Goal: Book appointment/travel/reservation

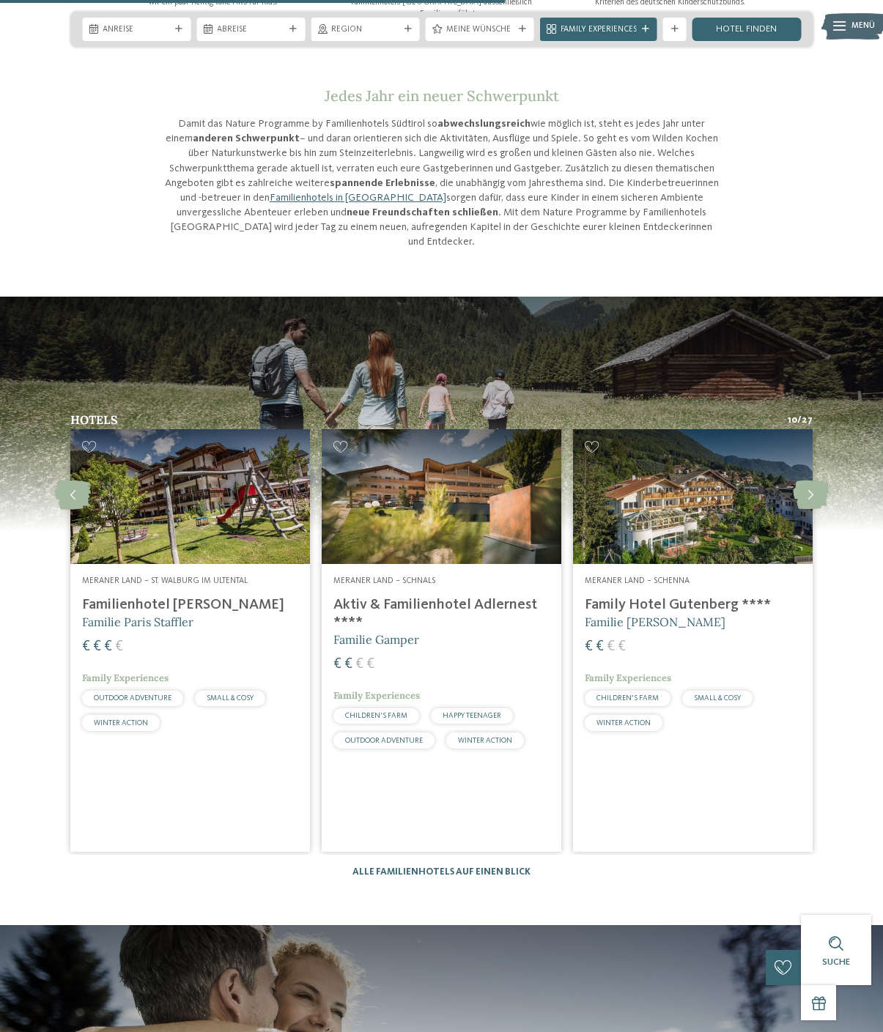
scroll to position [1107, 0]
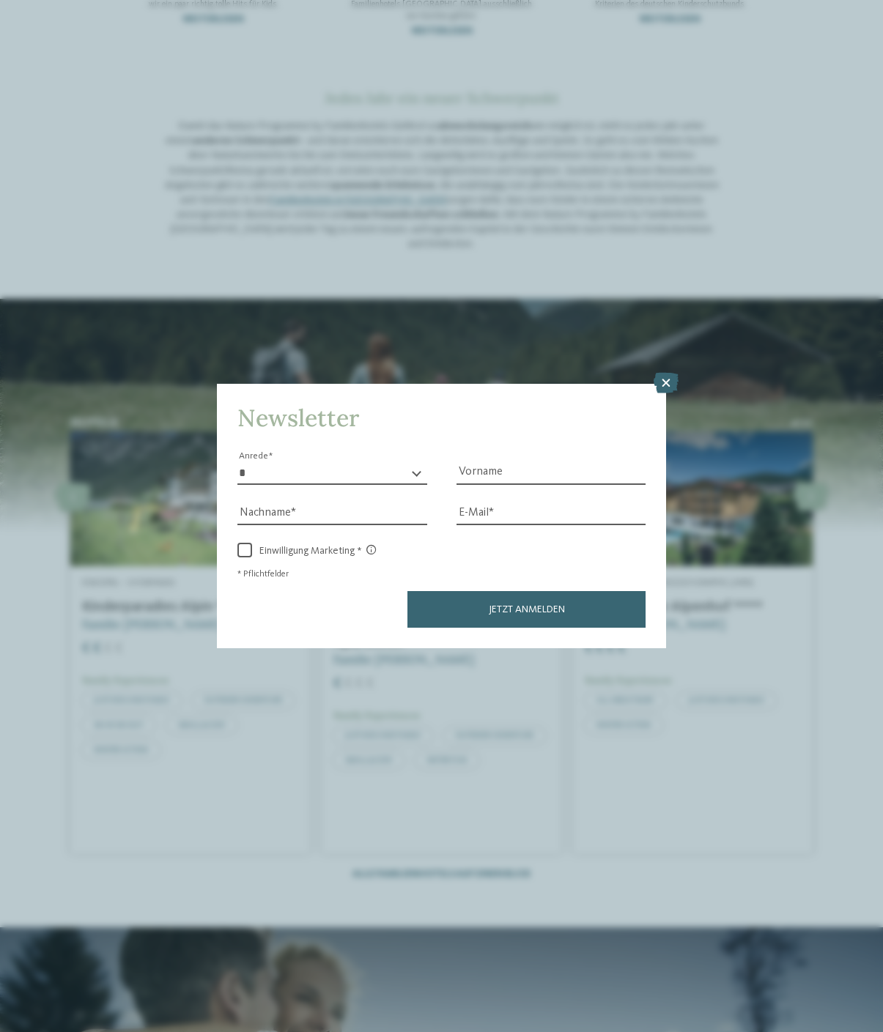
click at [677, 312] on div "Newsletter * **** **** ******* ****** Anrede Vorname Nachname Link" at bounding box center [441, 516] width 883 height 1032
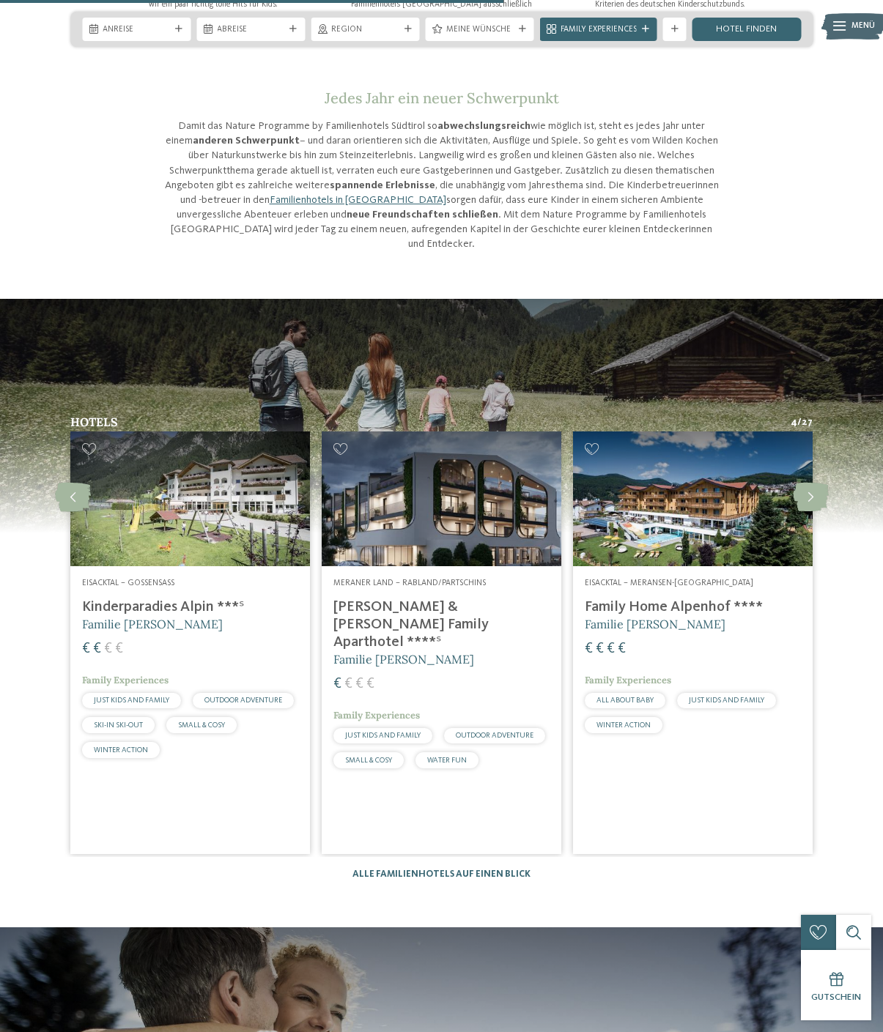
click at [125, 518] on img at bounding box center [189, 498] width 239 height 135
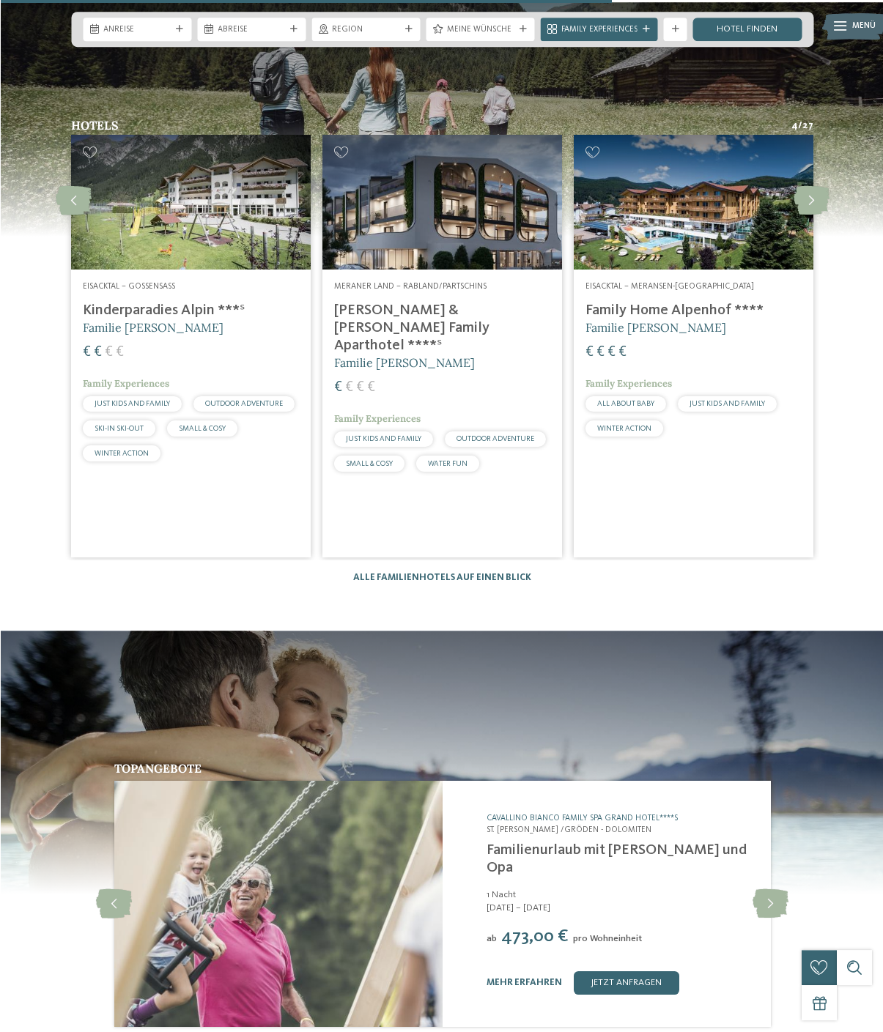
scroll to position [1403, 0]
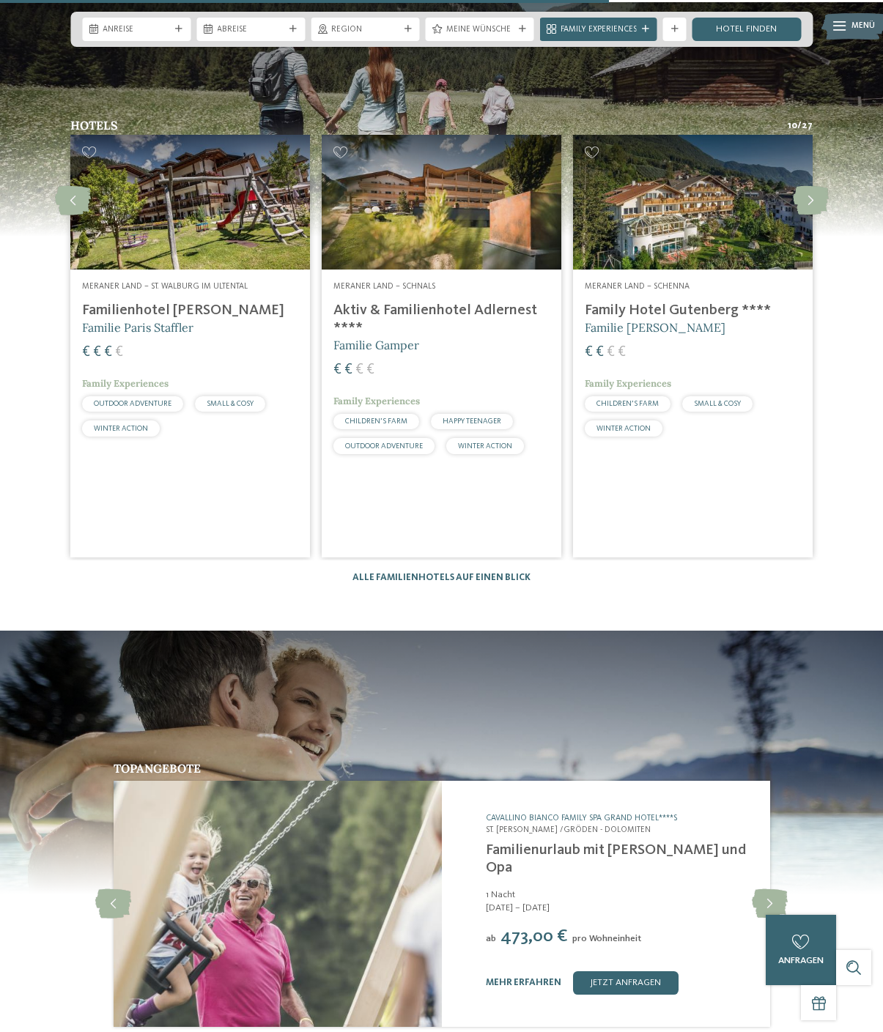
click at [380, 302] on h4 "Aktiv & Familienhotel Adlernest ****" at bounding box center [441, 319] width 216 height 35
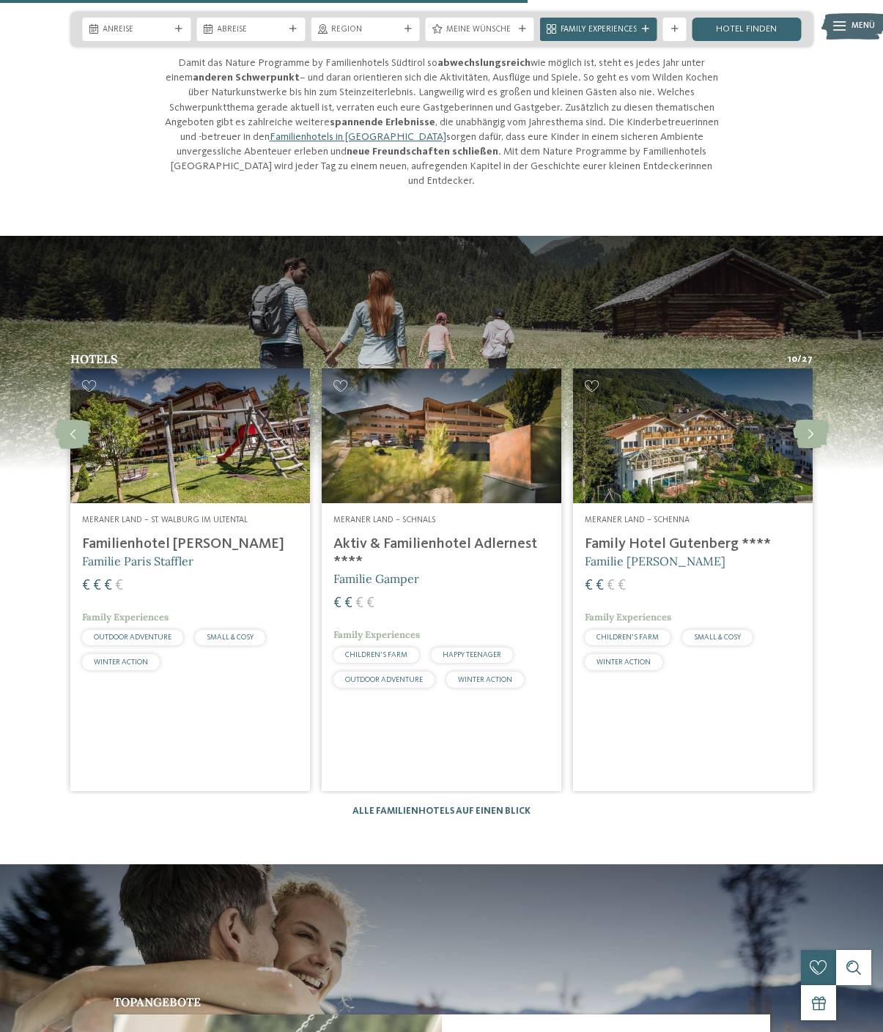
scroll to position [1197, 0]
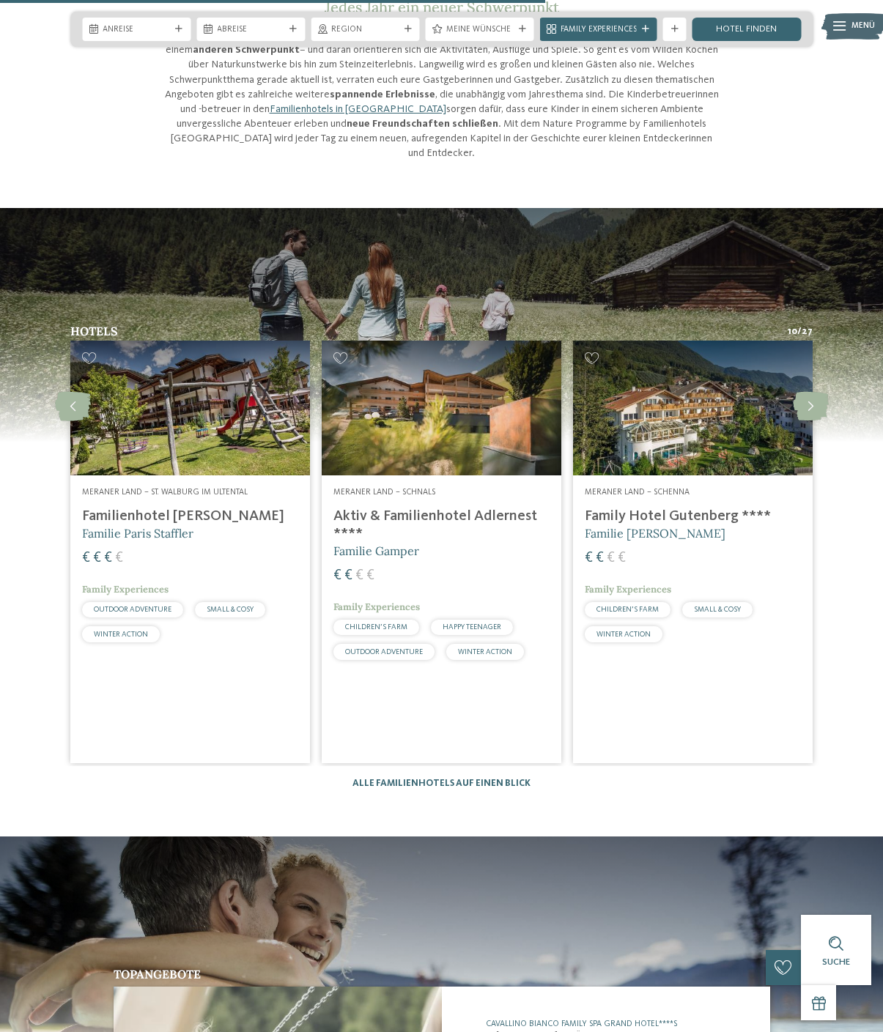
click at [639, 391] on img at bounding box center [692, 408] width 239 height 135
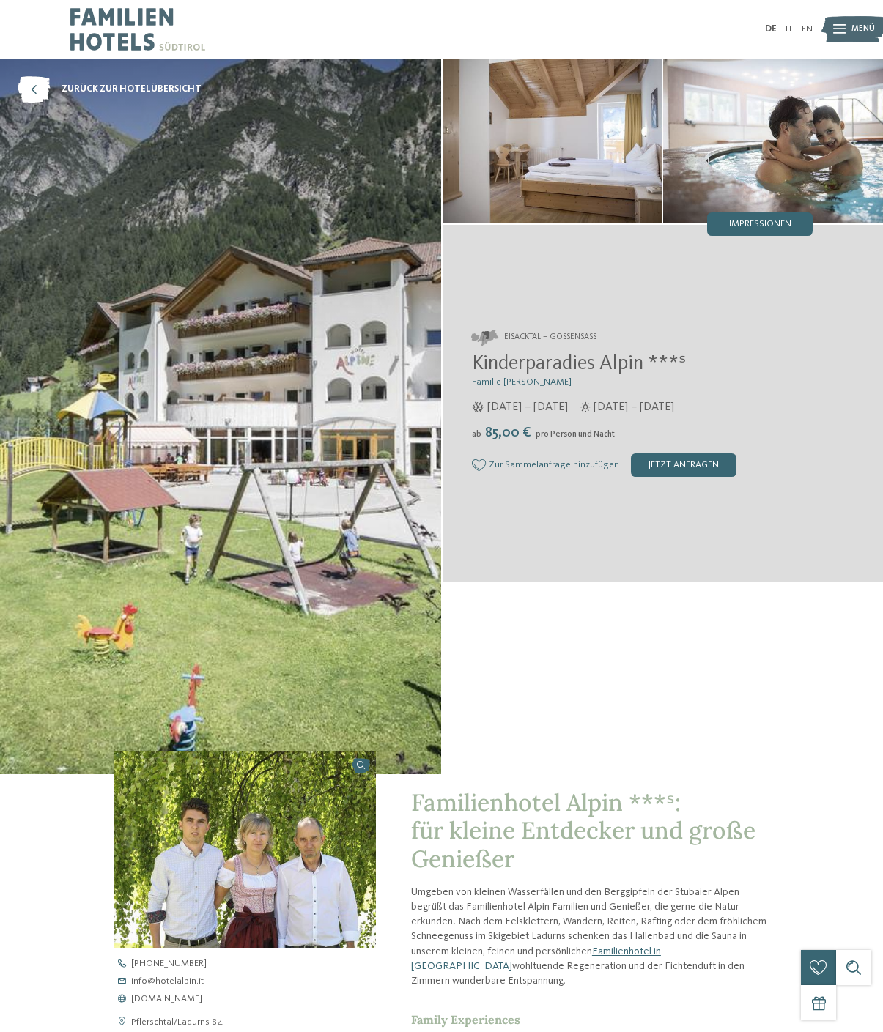
click at [195, 588] on img at bounding box center [220, 417] width 441 height 716
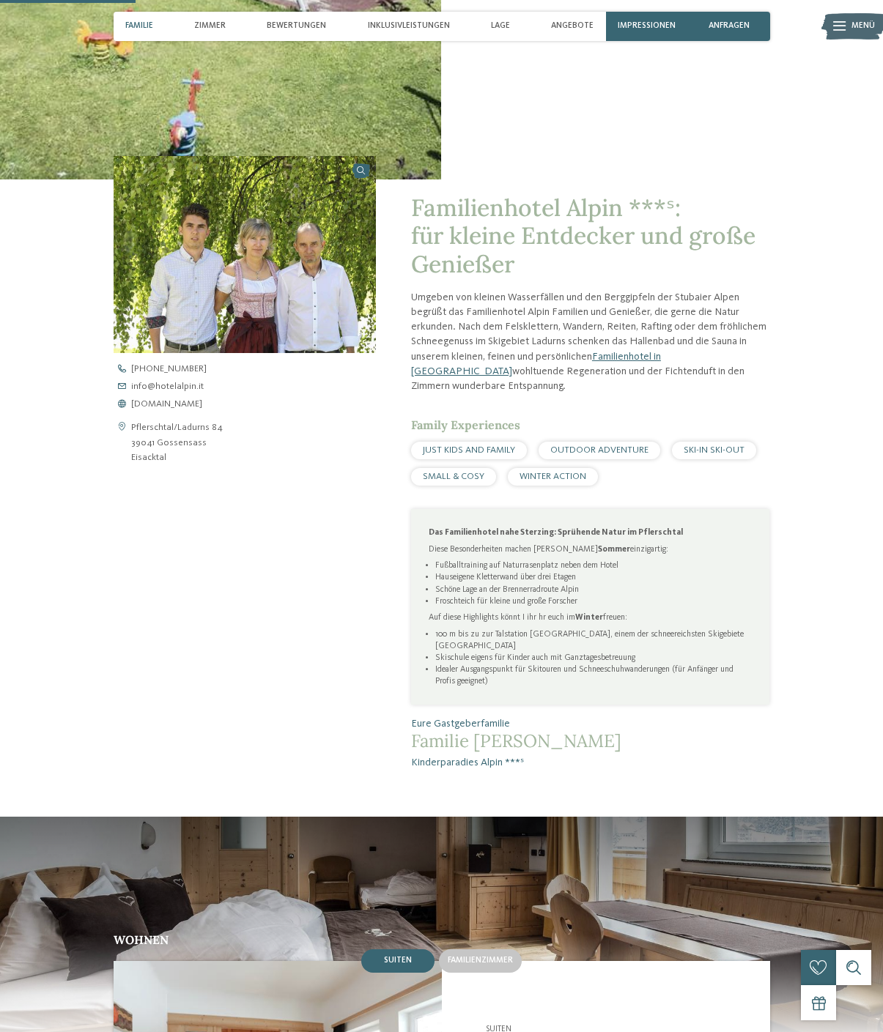
scroll to position [594, 0]
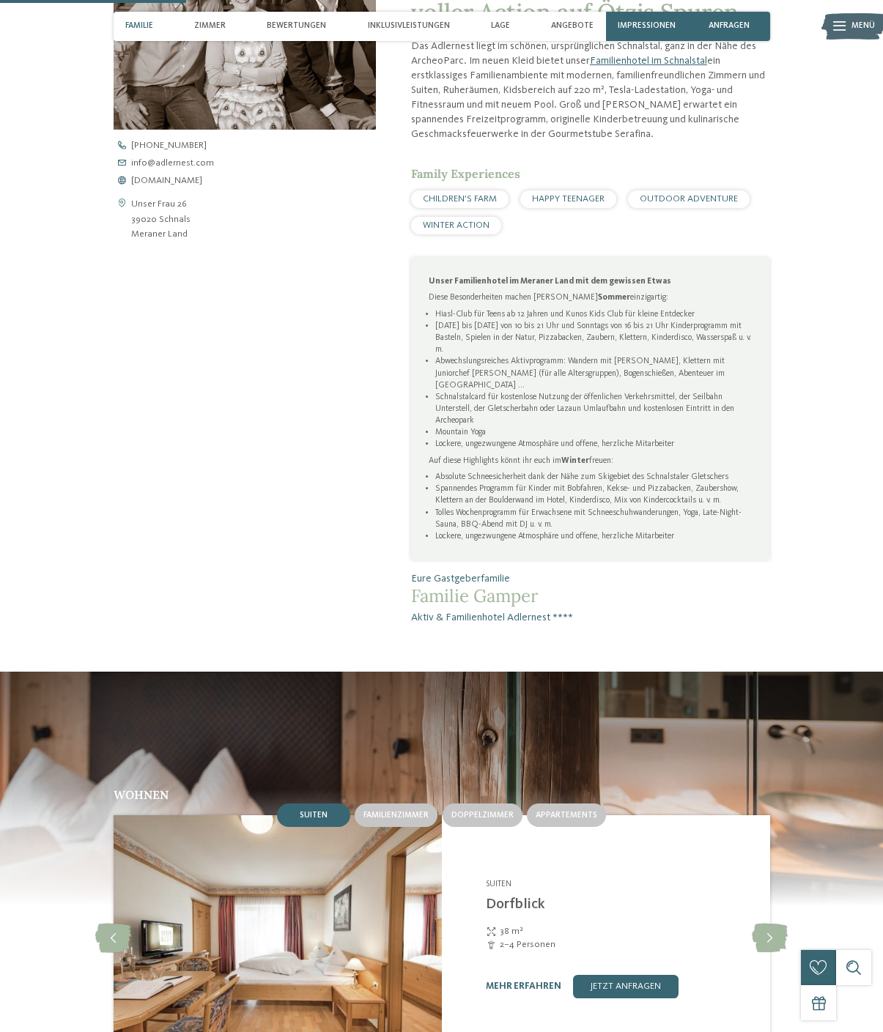
scroll to position [822, 0]
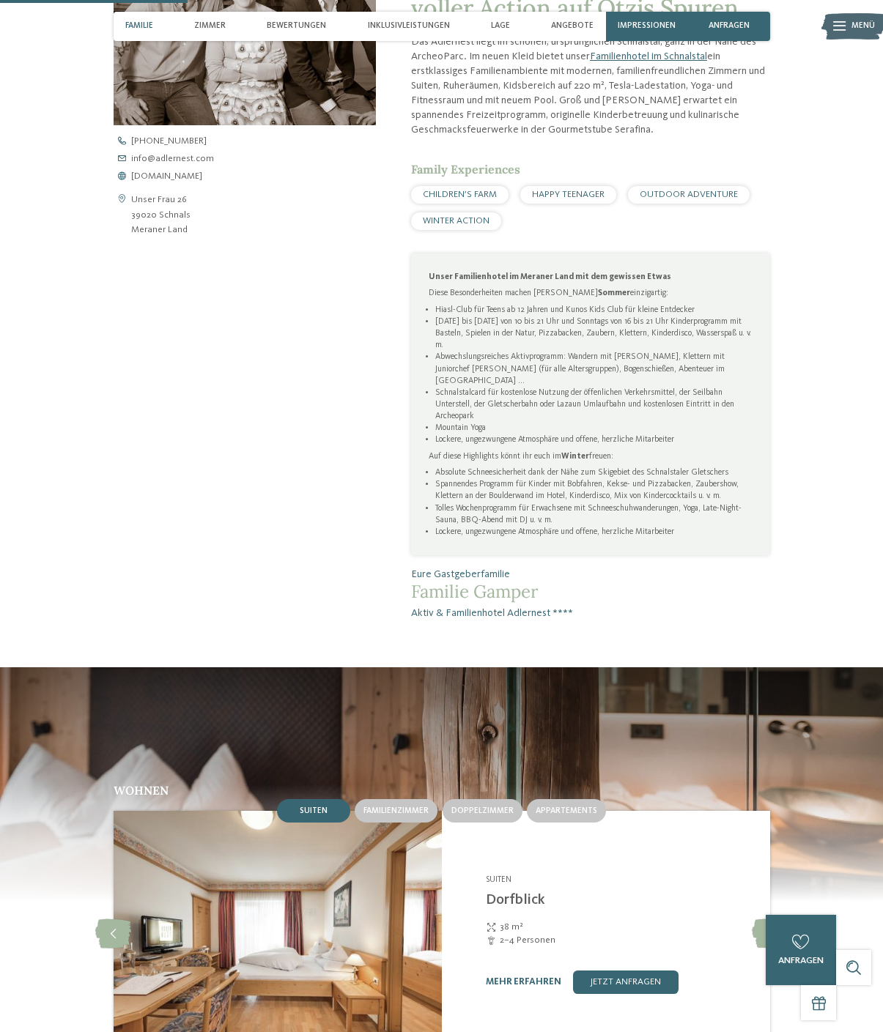
click at [742, 502] on li "Spannendes Programm für Kinder mit Bobfahren, Kekse- und Pizzabacken, Zaubersho…" at bounding box center [593, 489] width 316 height 23
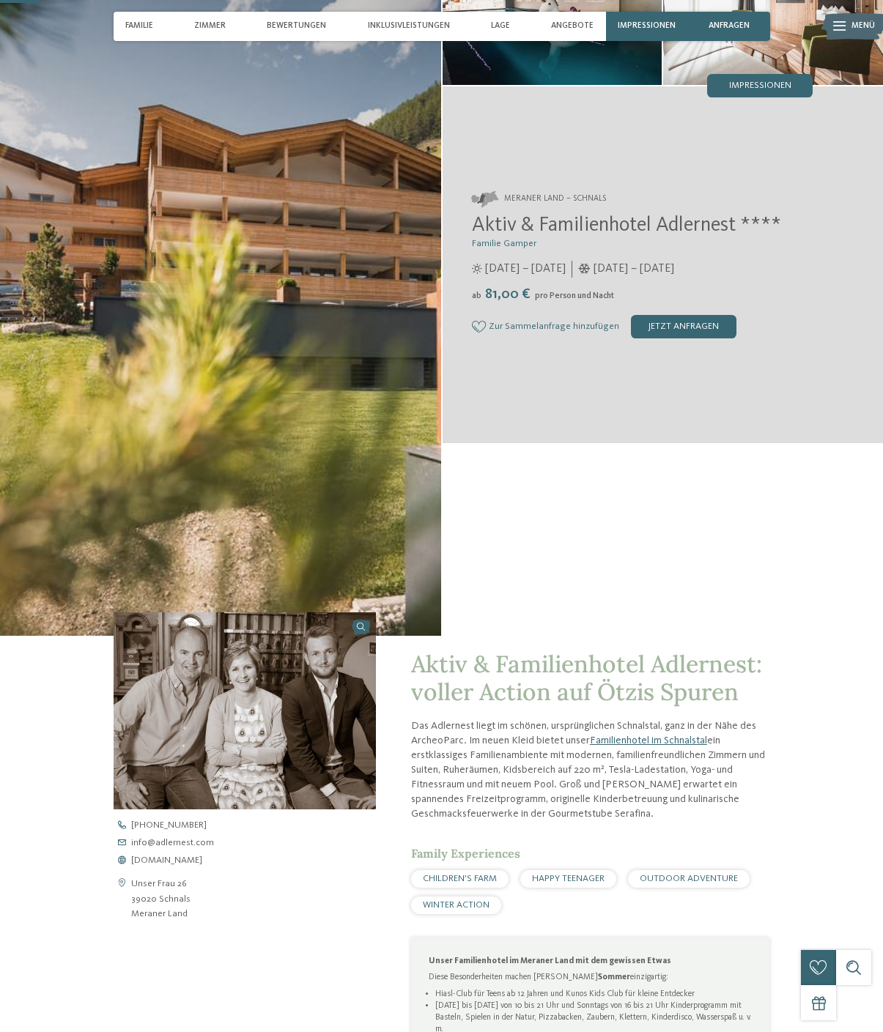
scroll to position [0, 0]
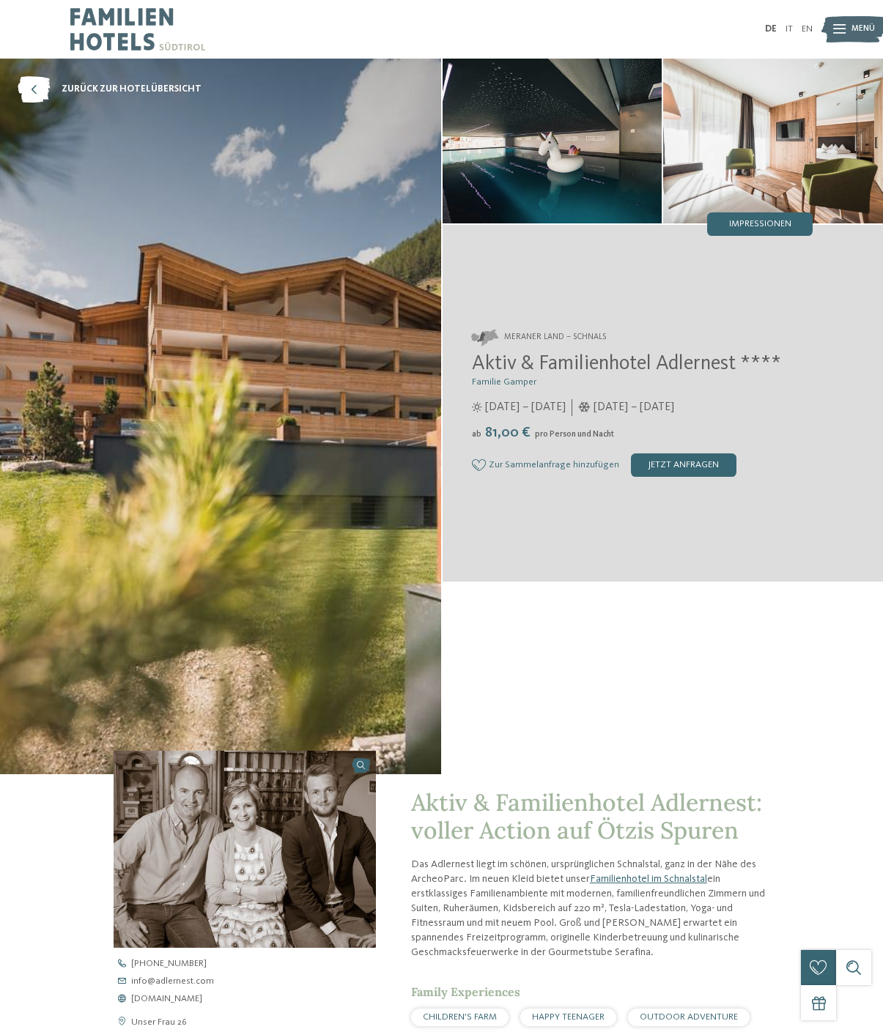
click at [551, 160] on img at bounding box center [552, 141] width 220 height 165
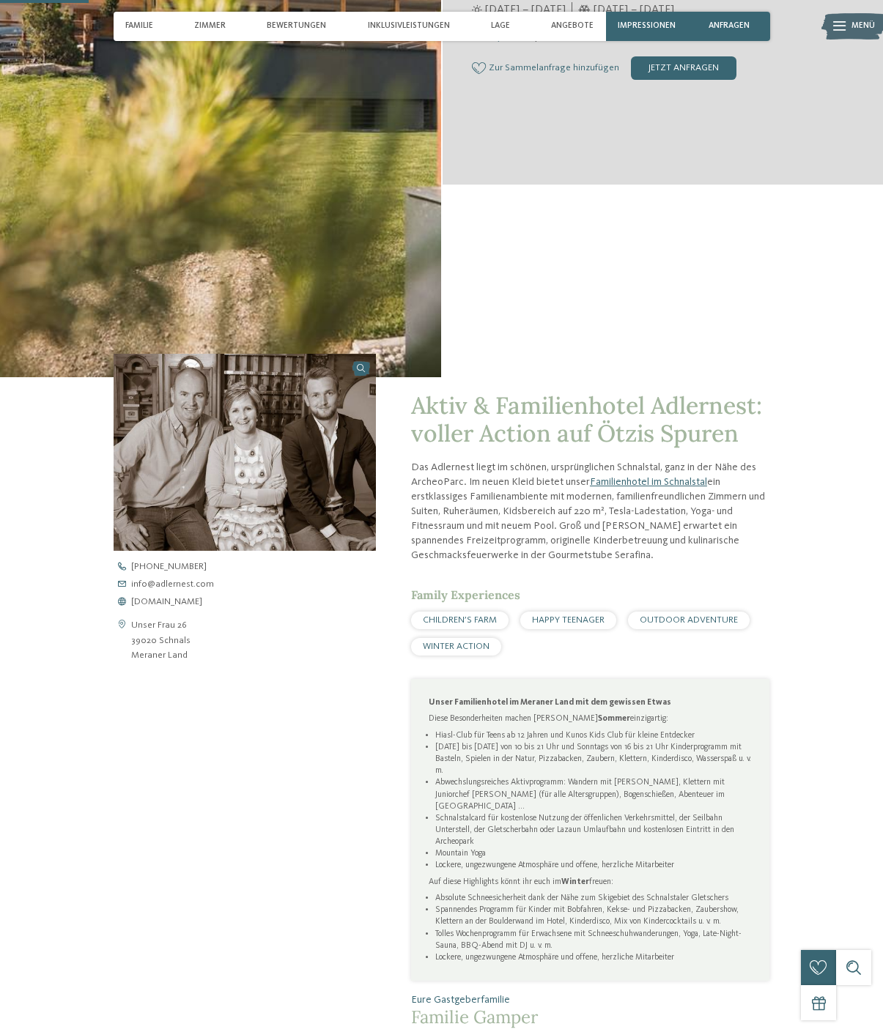
scroll to position [371, 0]
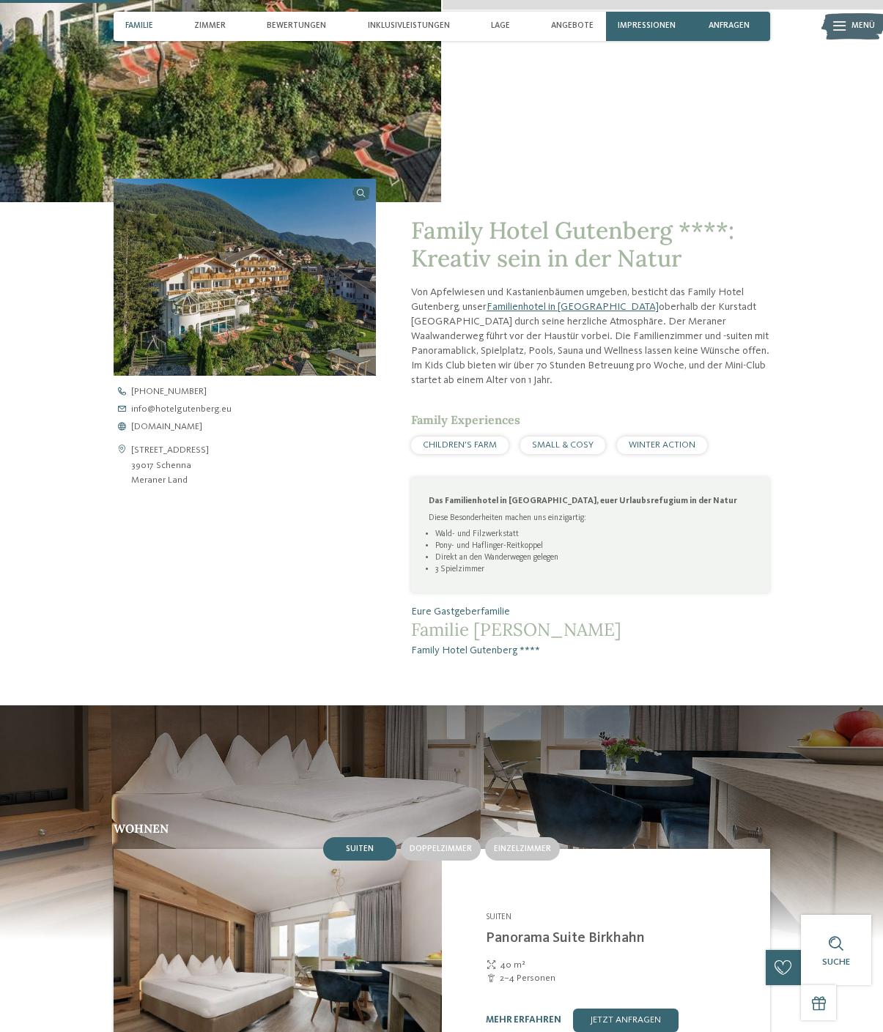
scroll to position [627, 0]
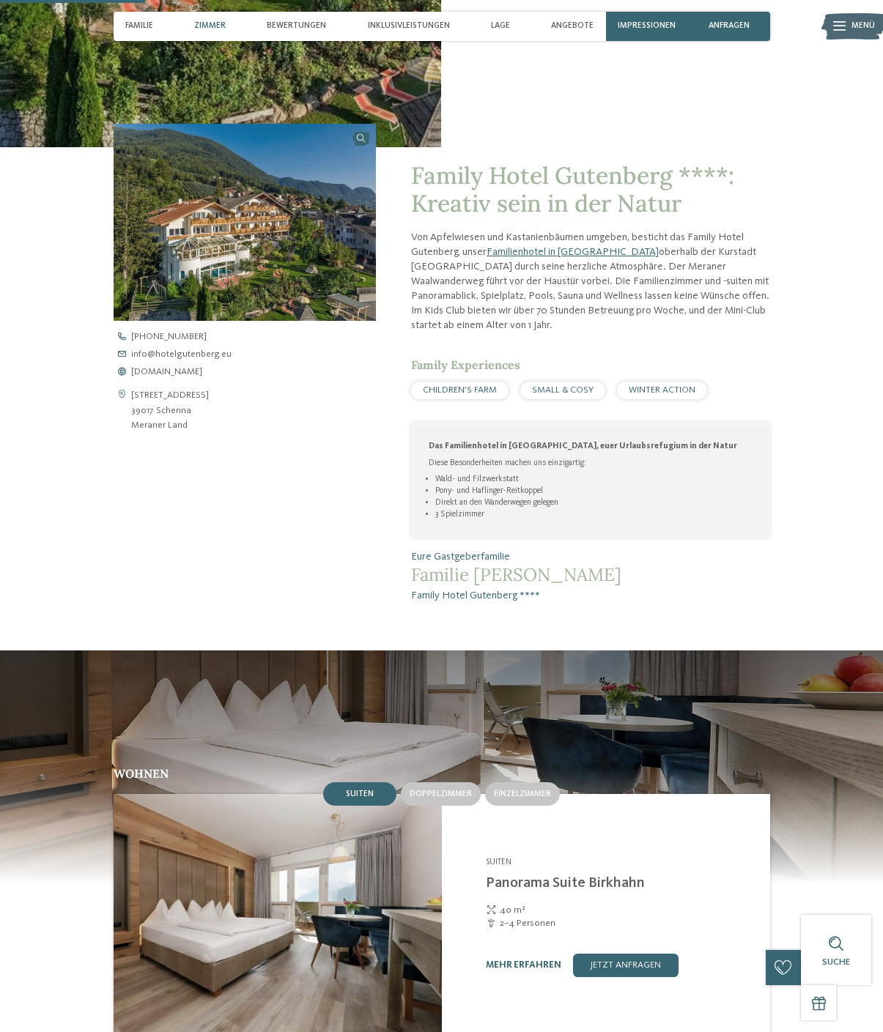
click at [157, 377] on span "www.hotelgutenberg.eu" at bounding box center [166, 373] width 71 height 10
